Goal: Information Seeking & Learning: Check status

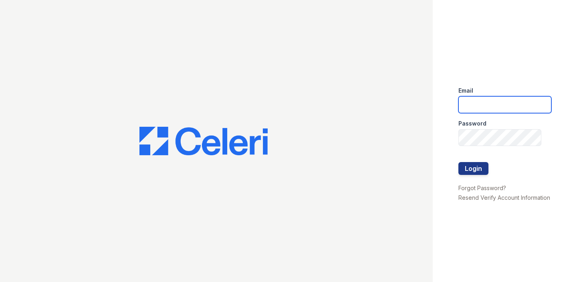
click at [475, 103] on input "email" at bounding box center [505, 104] width 93 height 17
type input "m3@av1m.com"
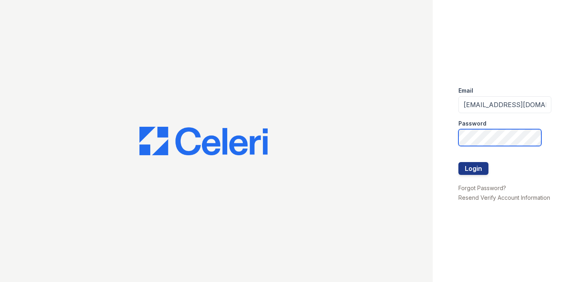
click at [459, 162] on button "Login" at bounding box center [474, 168] width 30 height 13
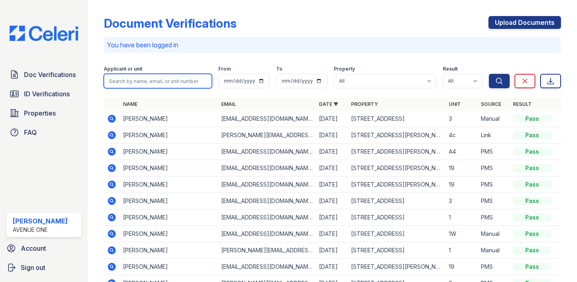
click at [198, 85] on input "search" at bounding box center [158, 81] width 108 height 14
type input "mcmullen"
click at [489, 74] on button "Search" at bounding box center [499, 81] width 21 height 14
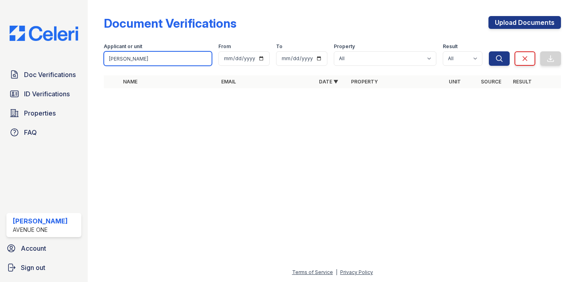
click at [173, 53] on input "mcmullen" at bounding box center [158, 58] width 108 height 14
click at [171, 61] on input "mcmullen" at bounding box center [158, 58] width 108 height 14
type input "mcmullan"
click at [489, 51] on button "Search" at bounding box center [499, 58] width 21 height 14
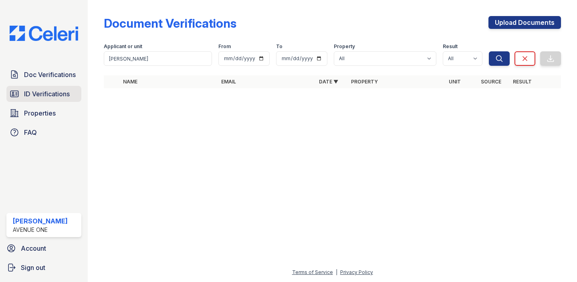
click at [79, 90] on link "ID Verifications" at bounding box center [43, 94] width 75 height 16
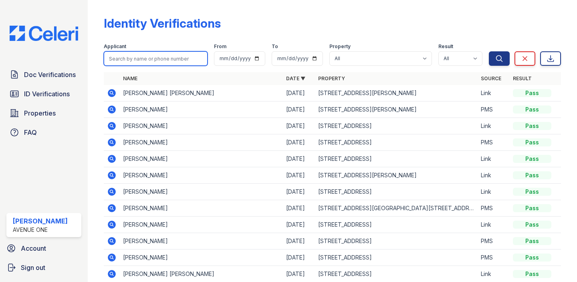
click at [154, 59] on input "search" at bounding box center [156, 58] width 104 height 14
type input "mcmullan"
click at [489, 51] on button "Search" at bounding box center [499, 58] width 21 height 14
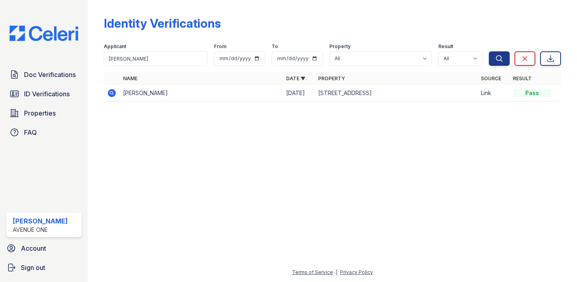
click at [116, 94] on icon at bounding box center [112, 93] width 10 height 10
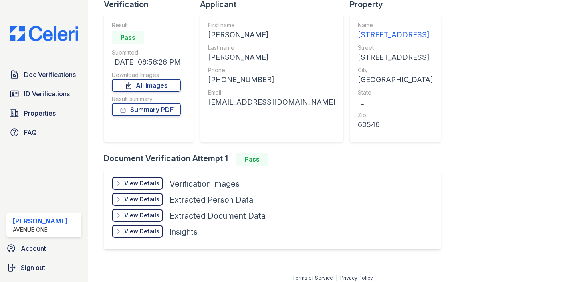
scroll to position [66, 0]
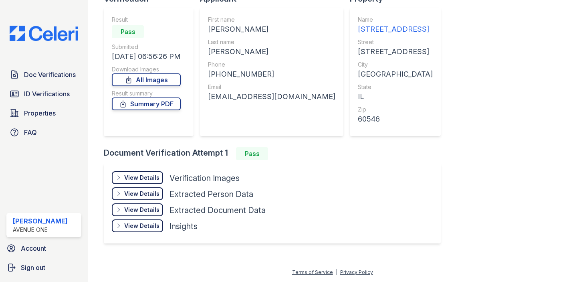
click at [152, 182] on div "View Details Details" at bounding box center [137, 177] width 51 height 13
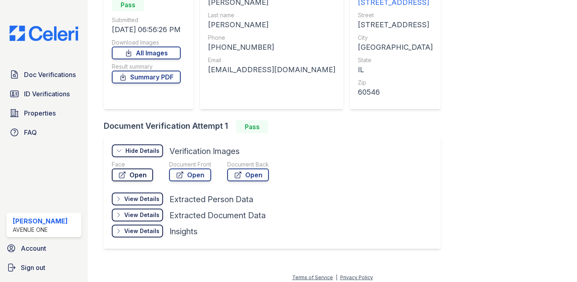
scroll to position [95, 0]
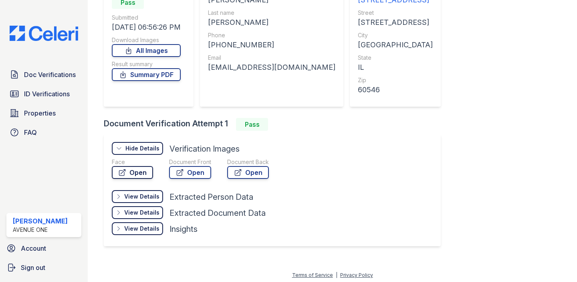
click at [133, 168] on link "Open" at bounding box center [132, 172] width 41 height 13
click at [173, 177] on link "Open" at bounding box center [190, 172] width 42 height 13
